Goal: Complete application form

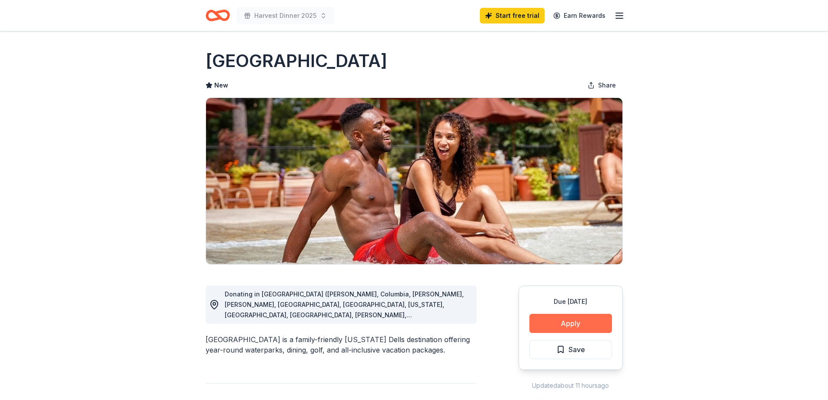
click at [558, 325] on button "Apply" at bounding box center [571, 323] width 83 height 19
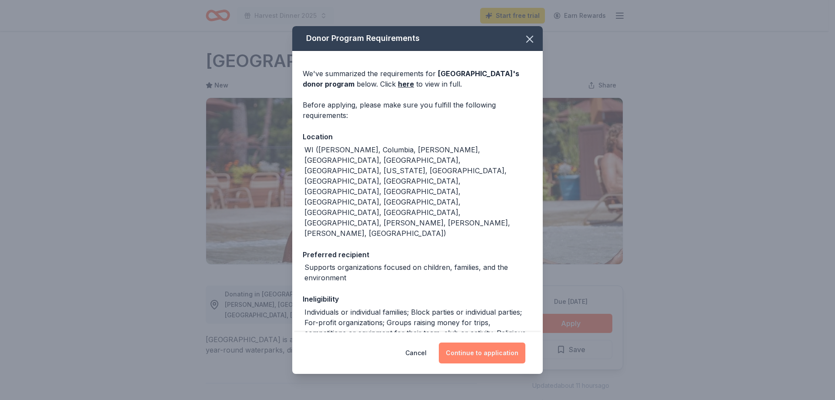
click at [492, 356] on button "Continue to application" at bounding box center [482, 352] width 87 height 21
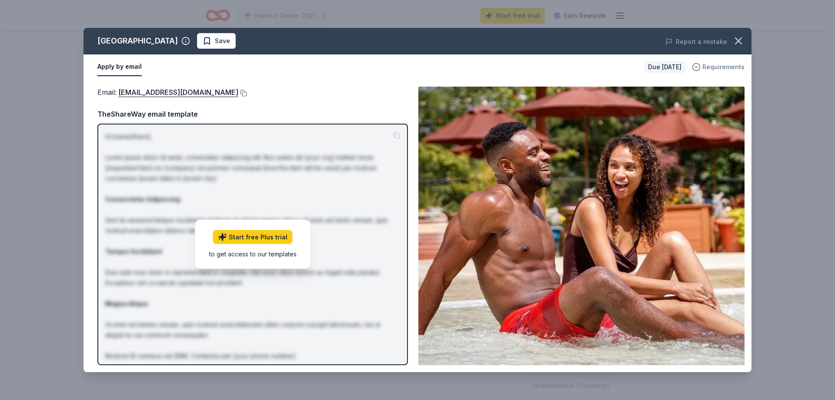
click at [710, 67] on span "Requirements" at bounding box center [723, 67] width 42 height 10
click at [738, 39] on icon "button" at bounding box center [738, 41] width 12 height 12
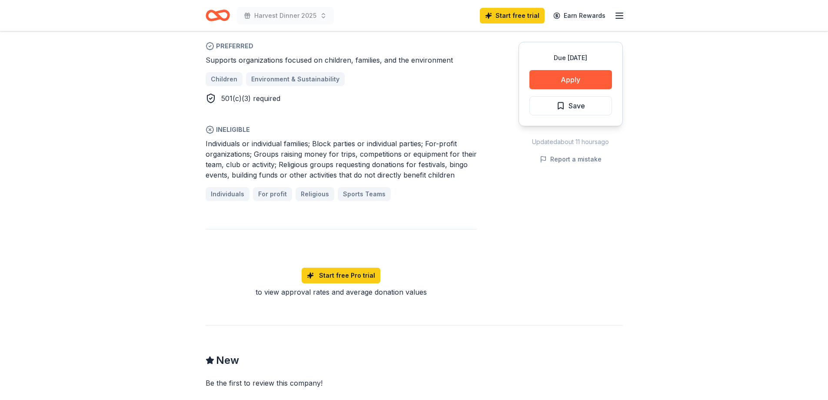
scroll to position [261, 0]
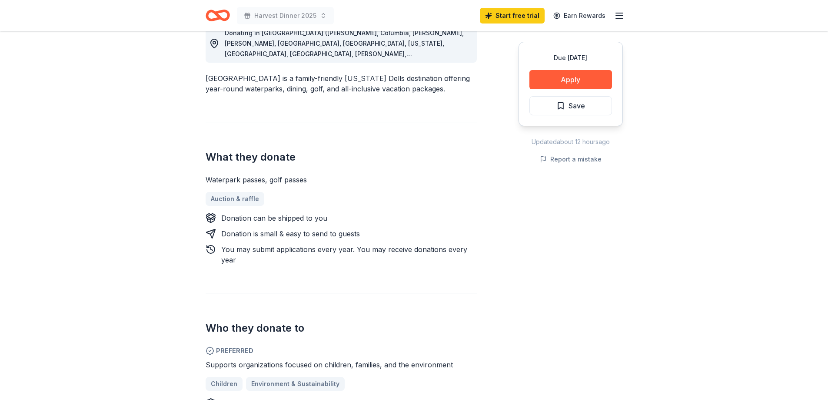
click at [129, 259] on div "Due [DATE] Share [GEOGRAPHIC_DATA] New Share Donating in [GEOGRAPHIC_DATA] ([GE…" at bounding box center [414, 271] width 828 height 1002
